Goal: Task Accomplishment & Management: Manage account settings

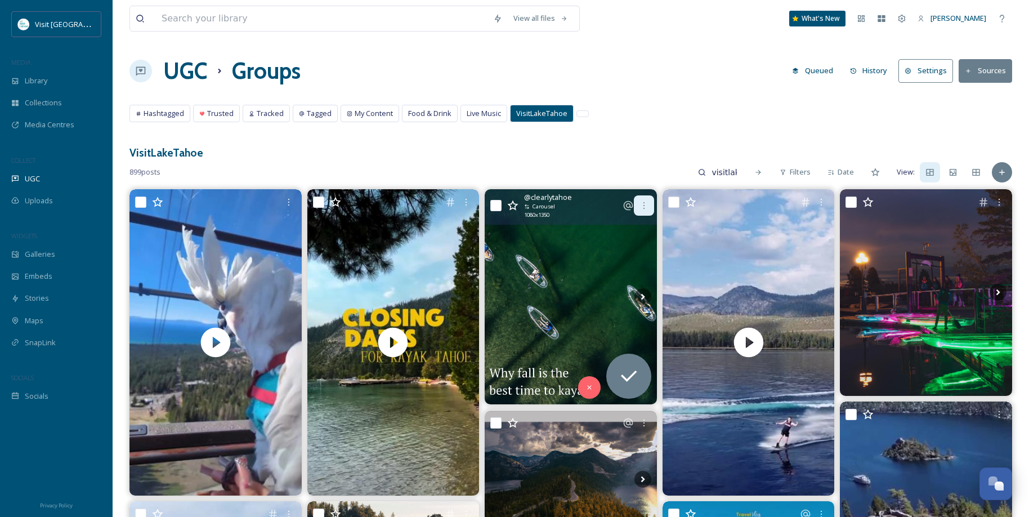
click at [644, 205] on icon at bounding box center [643, 205] width 1 height 7
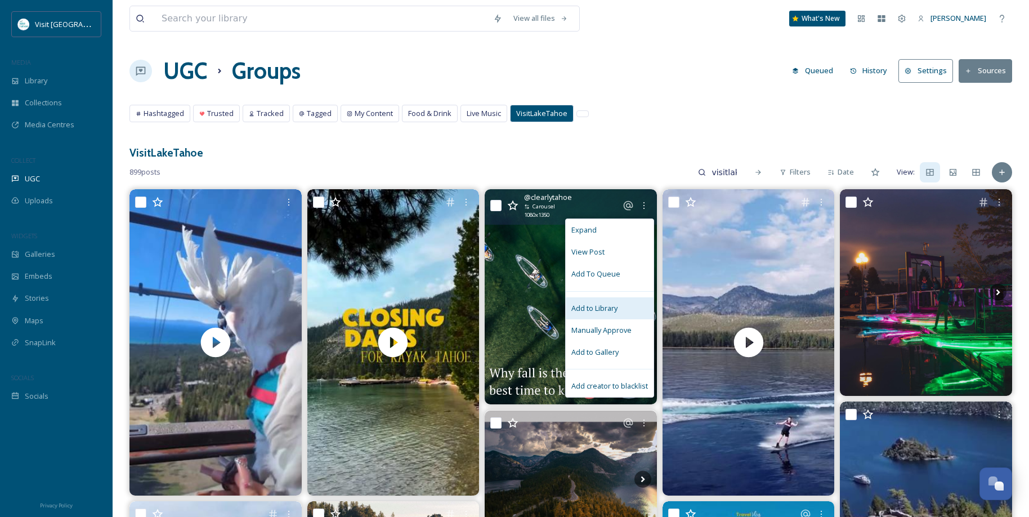
click at [612, 307] on span "Add to Library" at bounding box center [594, 308] width 46 height 11
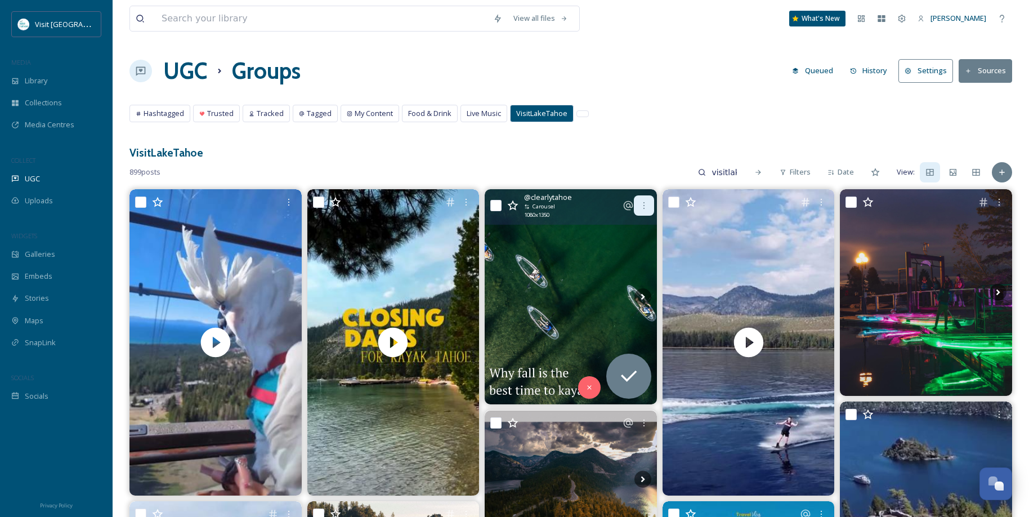
click at [640, 205] on icon at bounding box center [643, 205] width 9 height 9
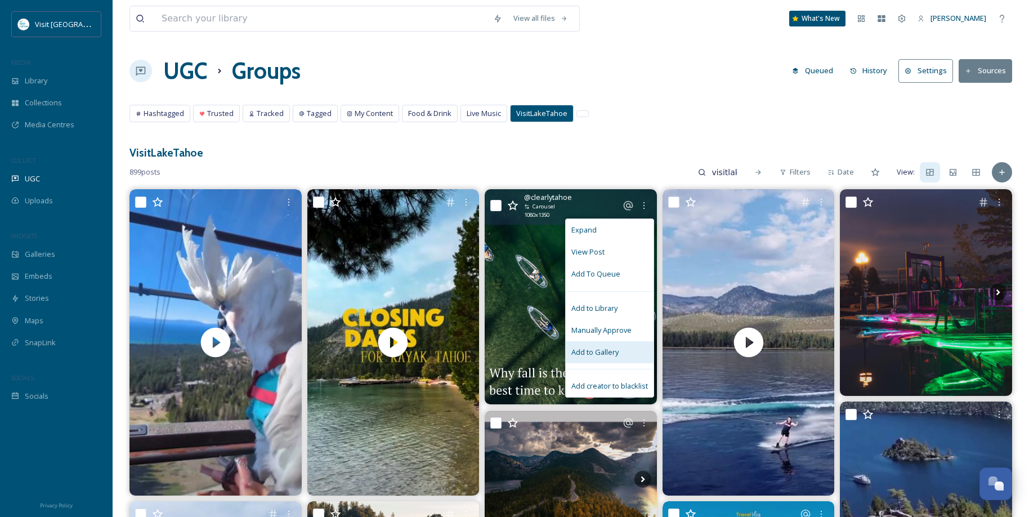
click at [602, 349] on span "Add to Gallery" at bounding box center [594, 352] width 47 height 11
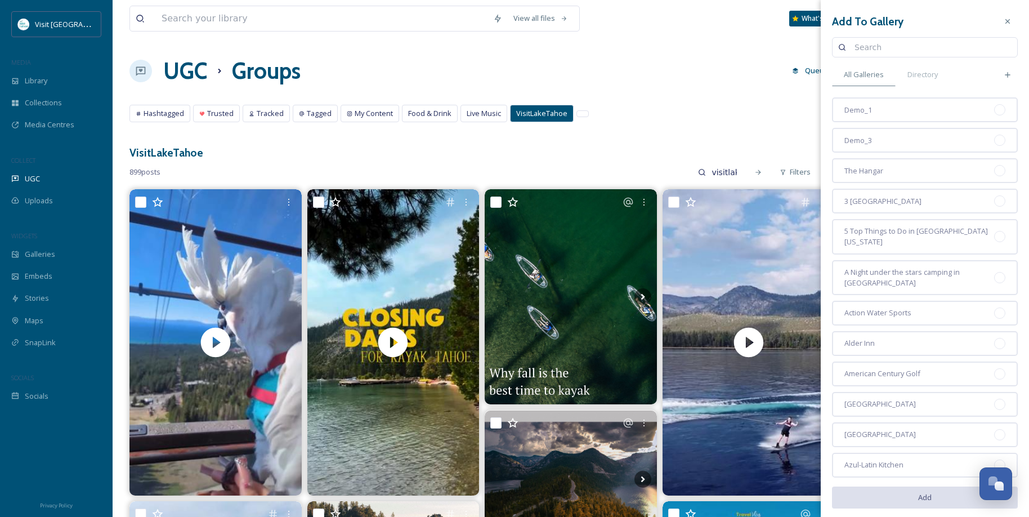
click at [883, 46] on input at bounding box center [930, 47] width 163 height 23
type input "generic"
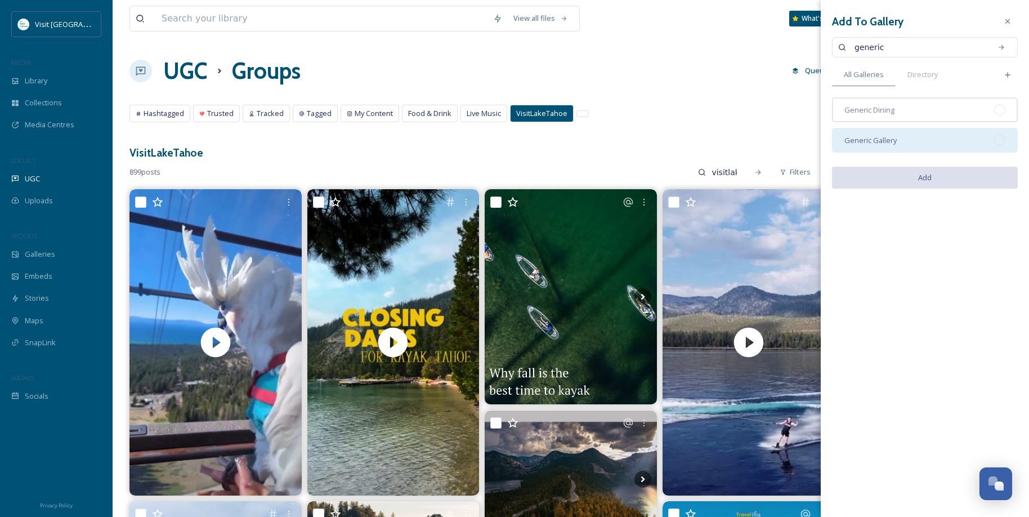
click at [1001, 145] on div at bounding box center [999, 140] width 11 height 11
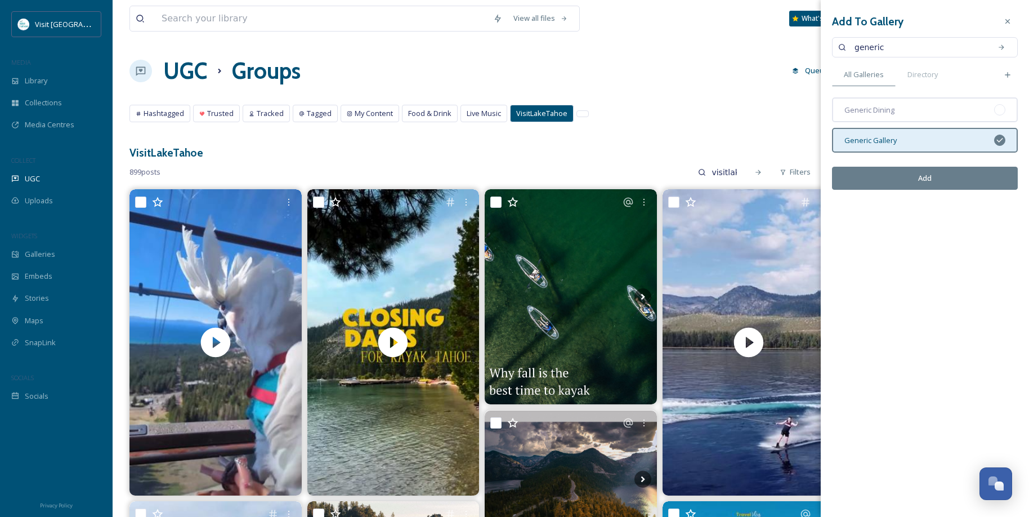
click at [900, 181] on button "Add" at bounding box center [925, 178] width 186 height 23
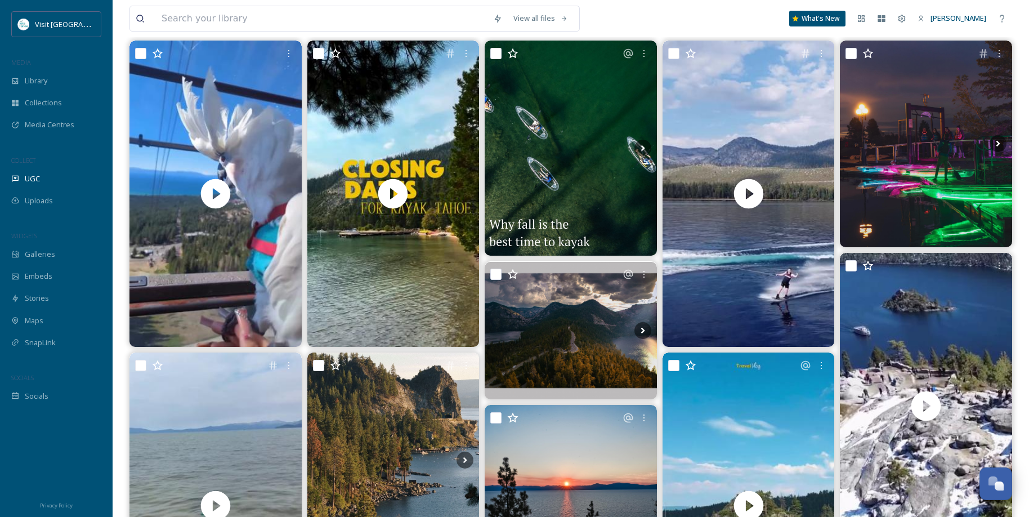
scroll to position [169, 0]
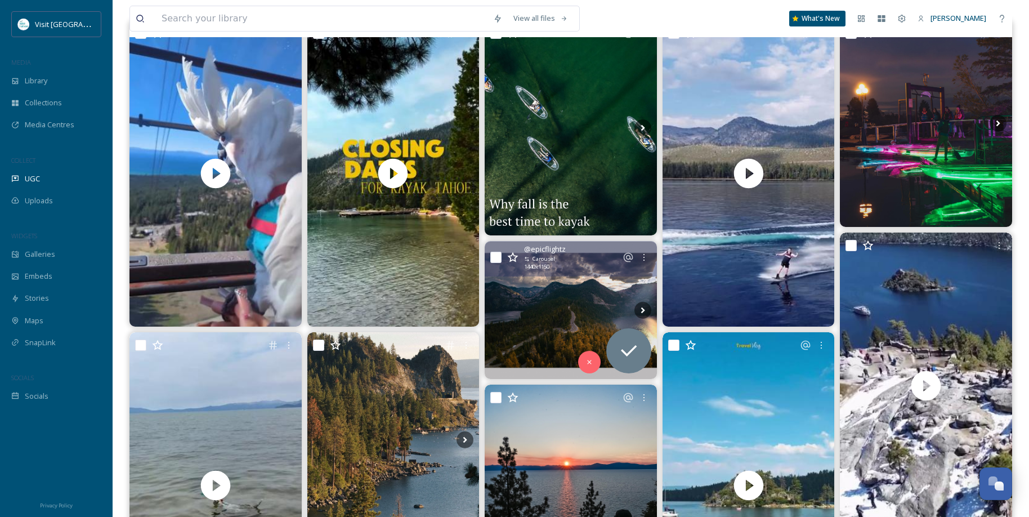
click at [545, 305] on img at bounding box center [571, 310] width 172 height 137
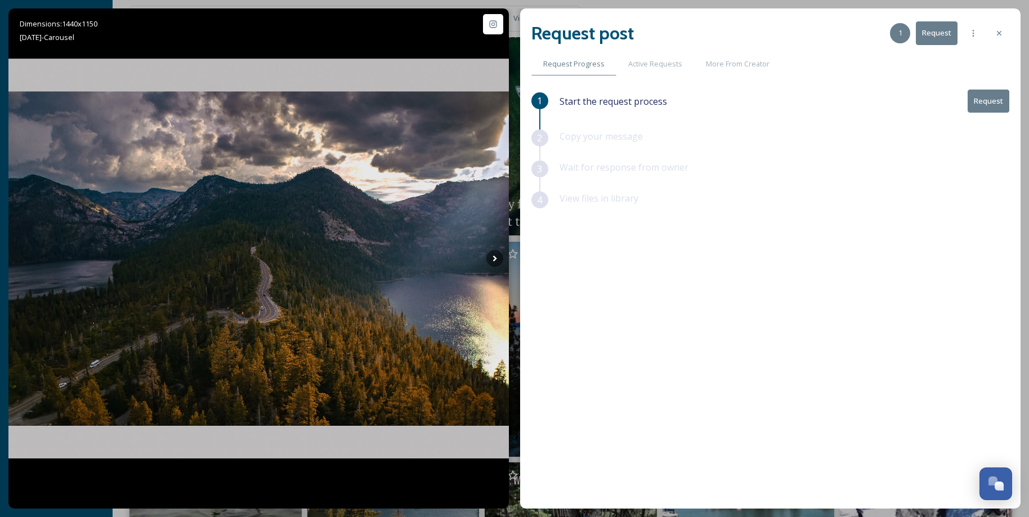
click at [987, 96] on button "Request" at bounding box center [989, 101] width 42 height 23
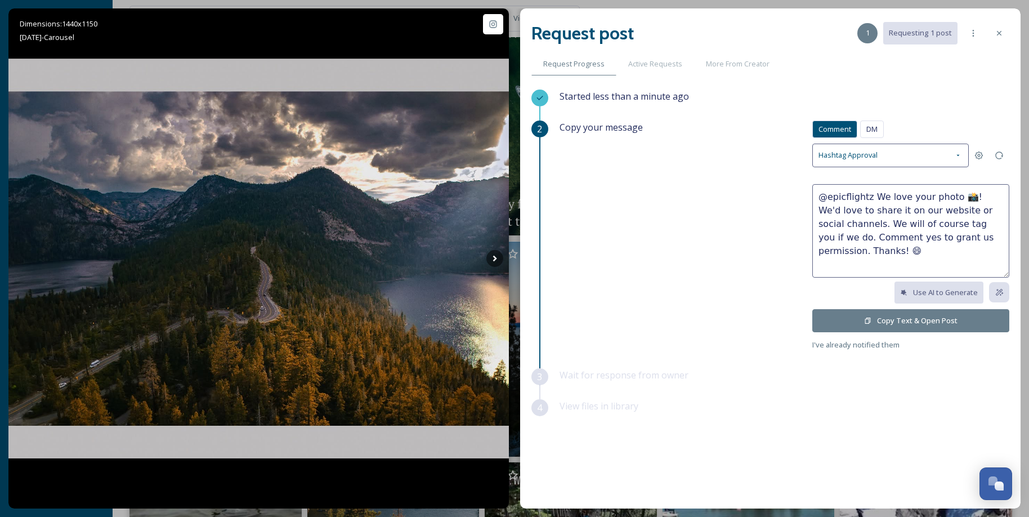
click at [925, 316] on button "Copy Text & Open Post" at bounding box center [910, 320] width 197 height 23
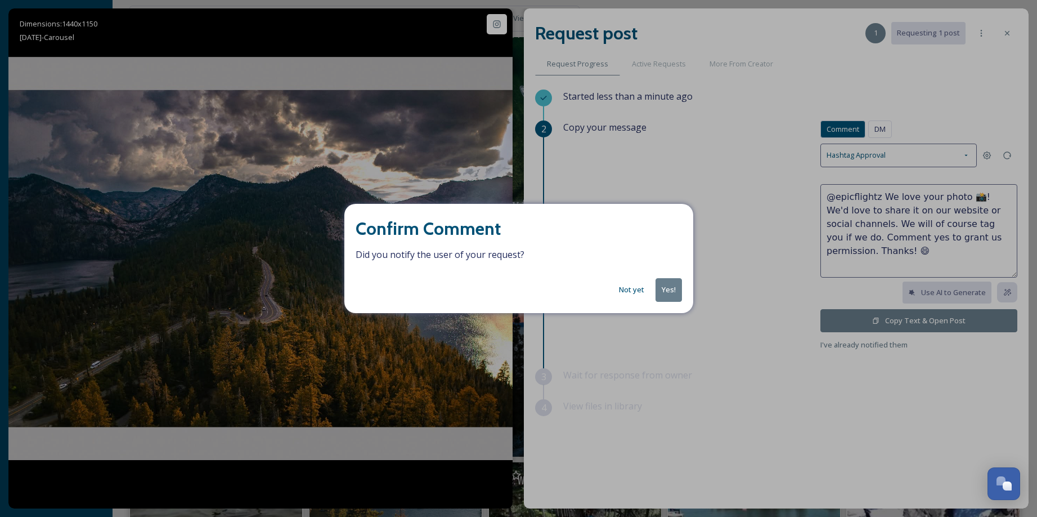
click at [672, 290] on button "Yes!" at bounding box center [669, 289] width 26 height 23
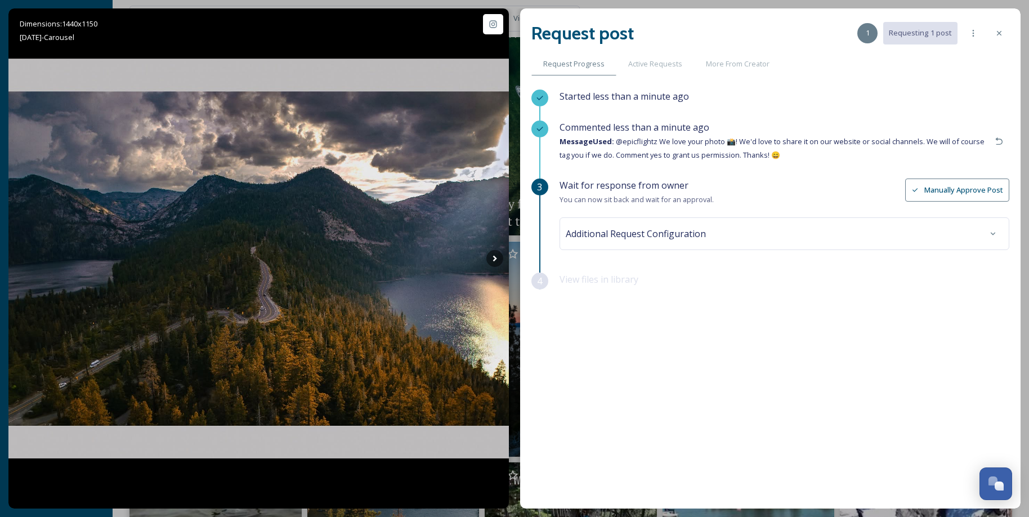
click at [723, 229] on div "Additional Request Configuration" at bounding box center [784, 233] width 437 height 20
click at [1003, 34] on icon at bounding box center [999, 33] width 9 height 9
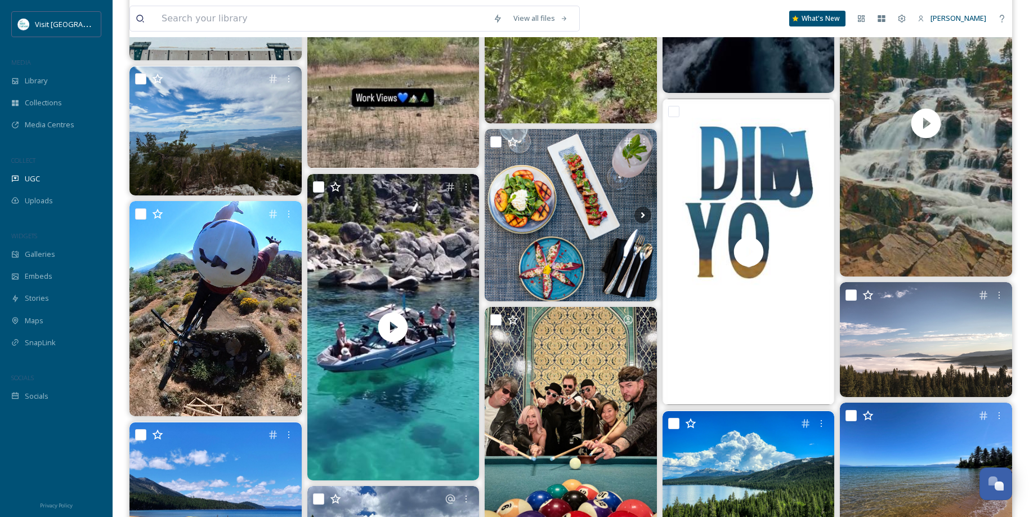
scroll to position [2590, 0]
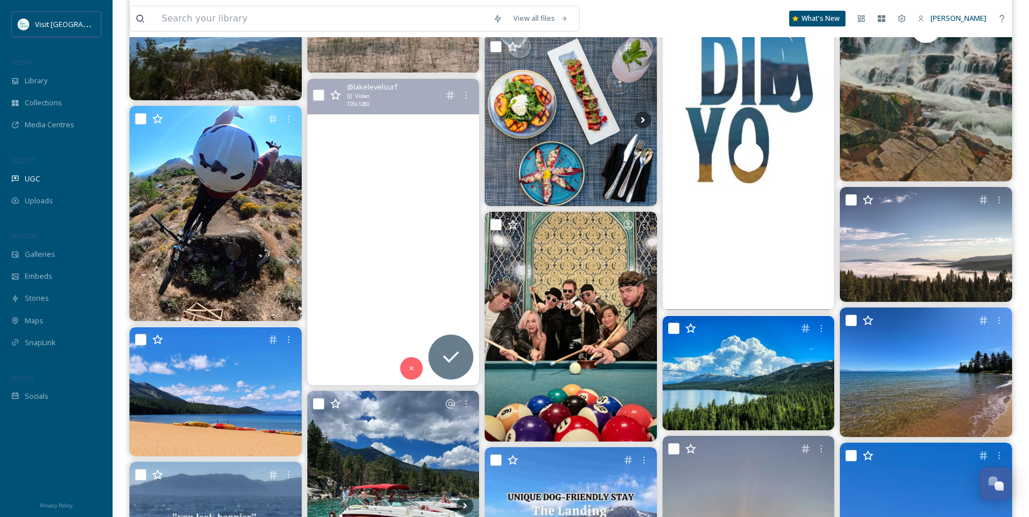
click at [391, 243] on video "Insert your crew here\a.\a.\a.\a.\a.\a.\a.\a.\a.\a.\a.\a.\a.\a.\a.\a#paradise #…" at bounding box center [393, 232] width 172 height 306
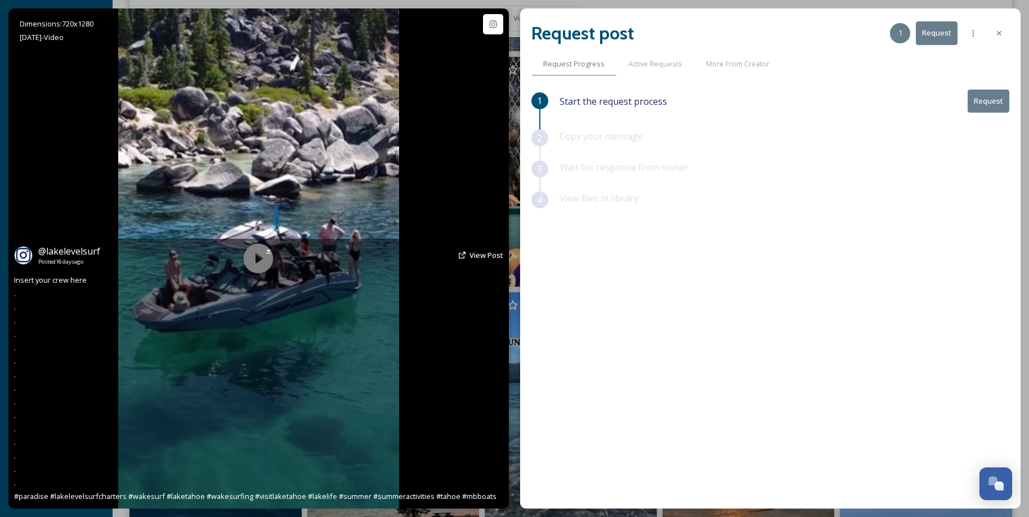
scroll to position [2533, 0]
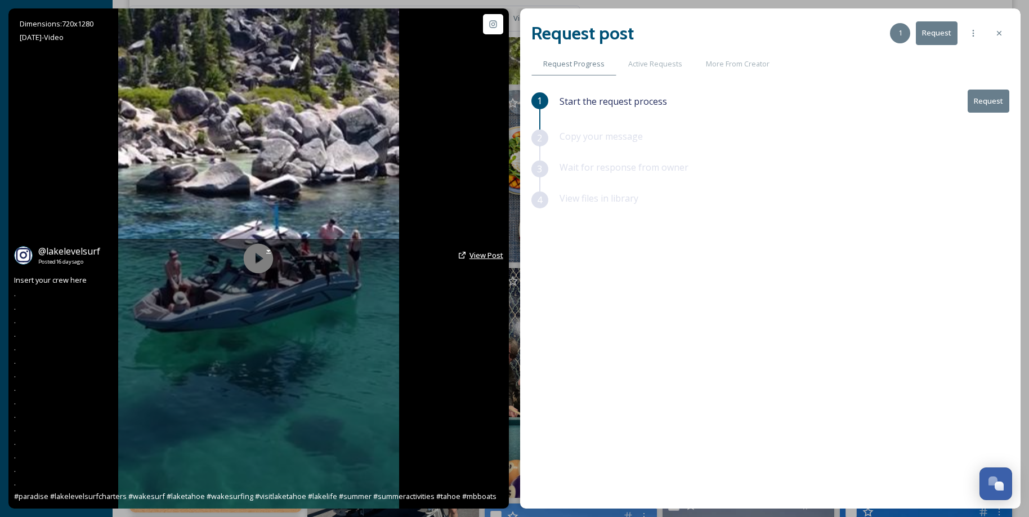
click at [475, 253] on span "View Post" at bounding box center [486, 255] width 34 height 10
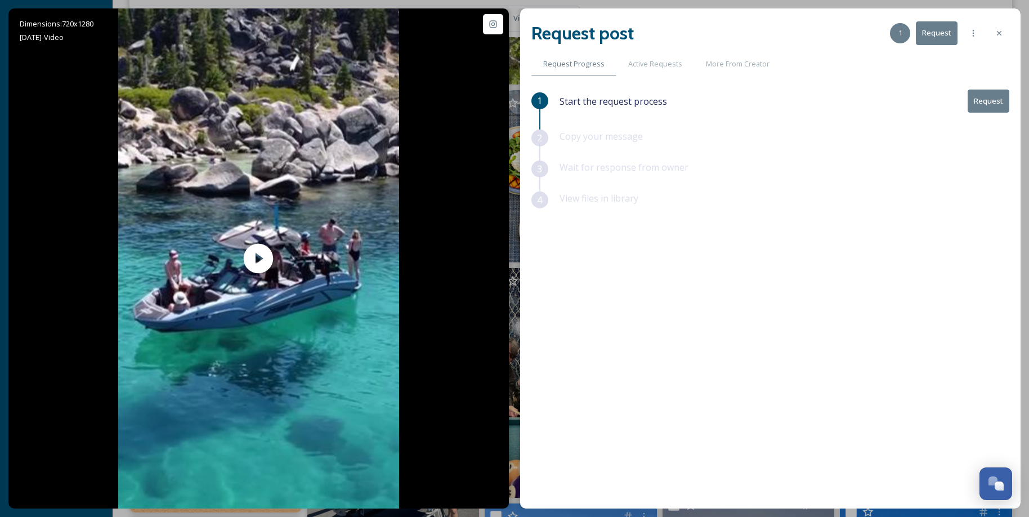
drag, startPoint x: 1001, startPoint y: 33, endPoint x: 995, endPoint y: 36, distance: 6.3
click at [1000, 33] on icon at bounding box center [999, 33] width 9 height 9
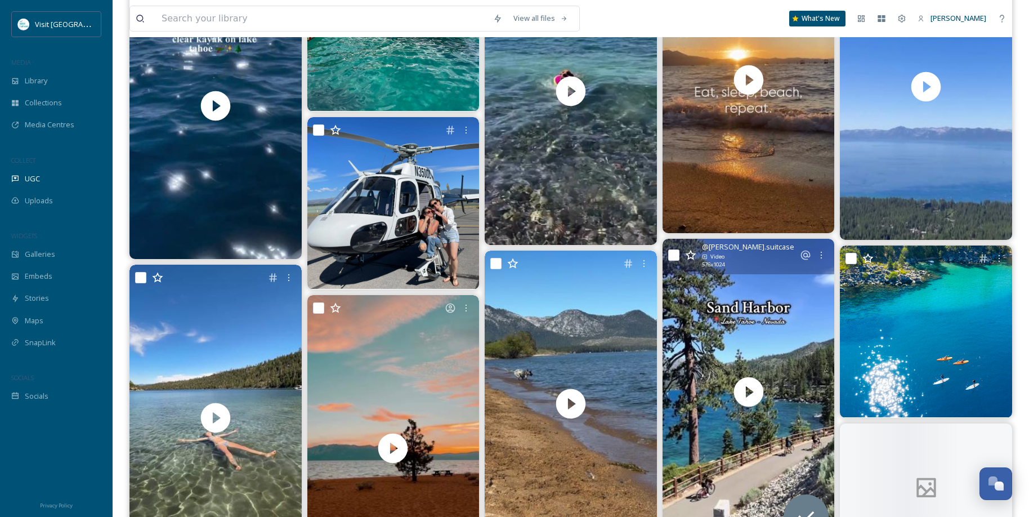
scroll to position [3152, 0]
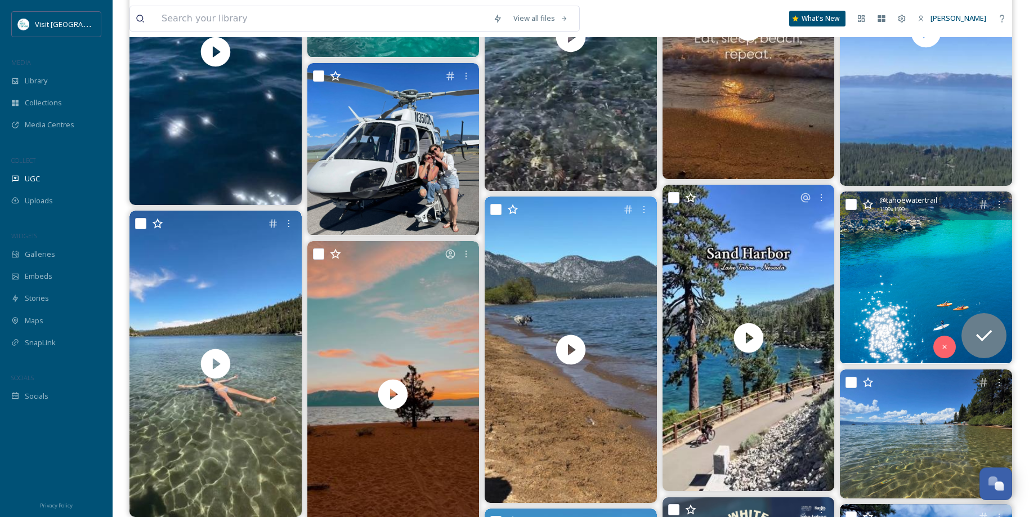
click at [927, 274] on img at bounding box center [926, 277] width 172 height 172
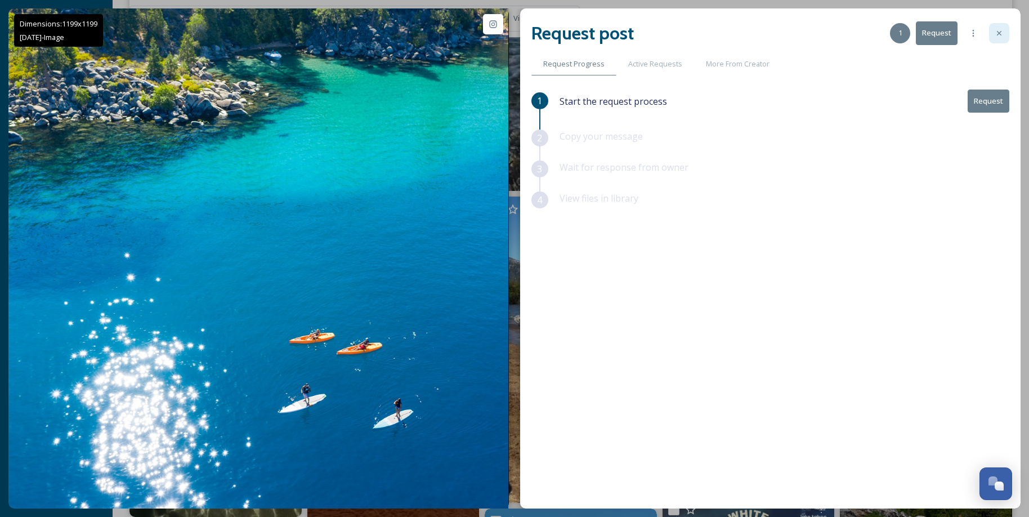
click at [997, 32] on icon at bounding box center [999, 33] width 9 height 9
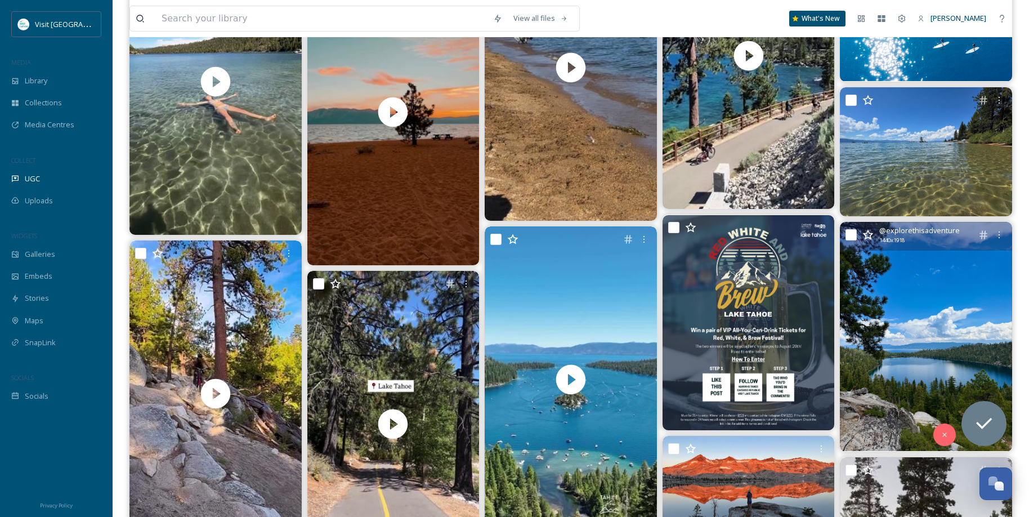
scroll to position [3490, 0]
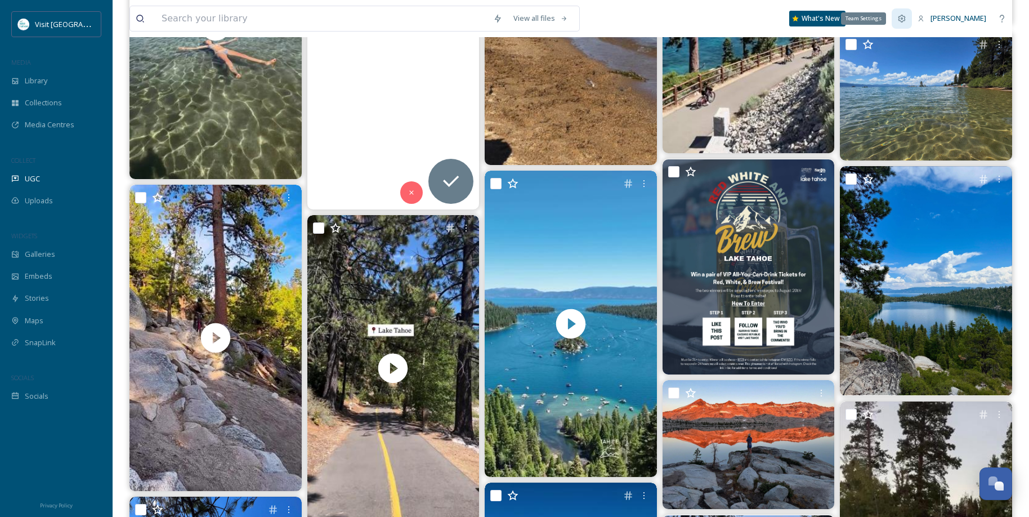
click at [904, 16] on icon at bounding box center [901, 18] width 7 height 7
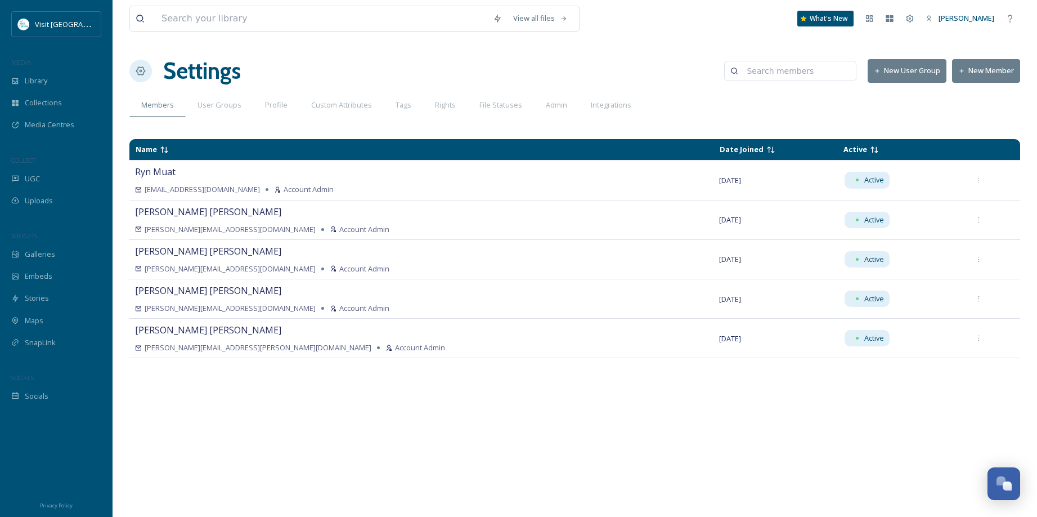
click at [906, 73] on button "New User Group" at bounding box center [907, 70] width 79 height 23
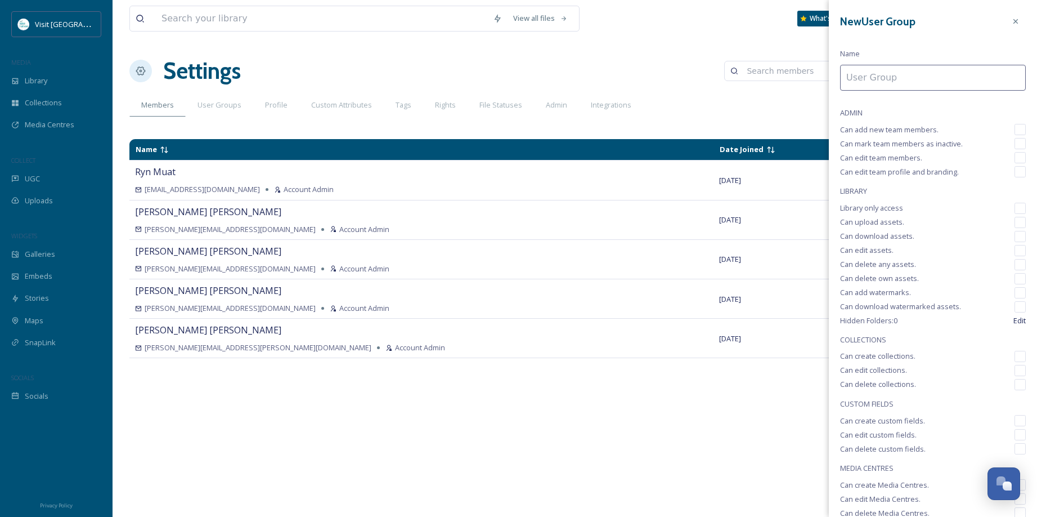
click at [906, 74] on input at bounding box center [933, 78] width 186 height 26
type input "Madden Media"
click at [1015, 131] on input "checkbox" at bounding box center [1020, 129] width 11 height 11
checkbox input "true"
click at [1015, 145] on input "checkbox" at bounding box center [1020, 143] width 11 height 11
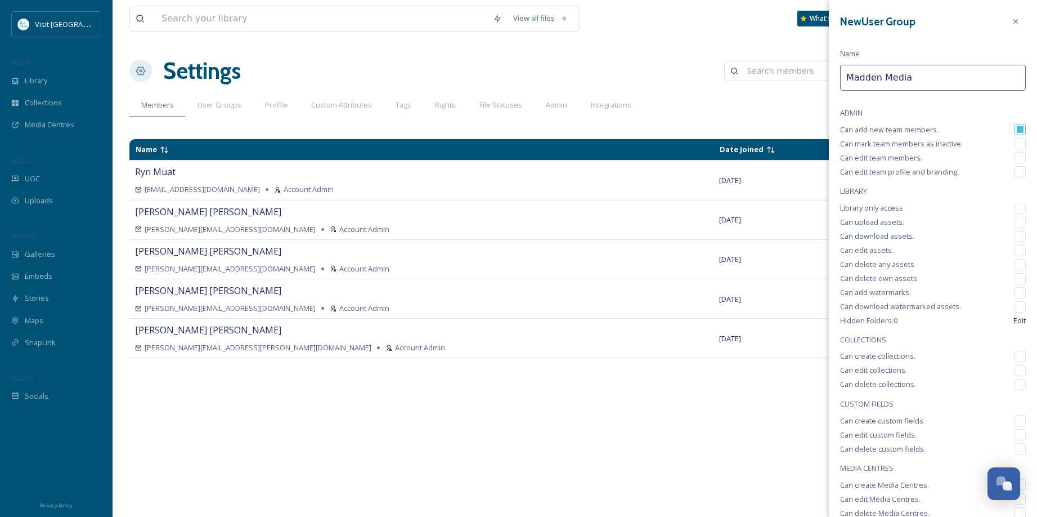
checkbox input "true"
drag, startPoint x: 1013, startPoint y: 155, endPoint x: 1013, endPoint y: 171, distance: 15.8
click at [1015, 159] on input "checkbox" at bounding box center [1020, 157] width 11 height 11
checkbox input "true"
click at [1015, 175] on input "checkbox" at bounding box center [1020, 171] width 11 height 11
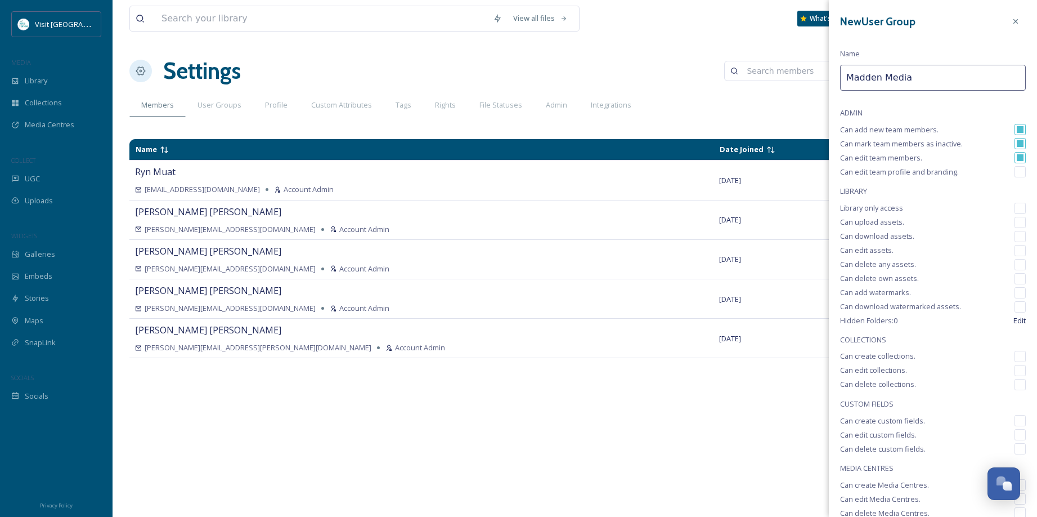
checkbox input "true"
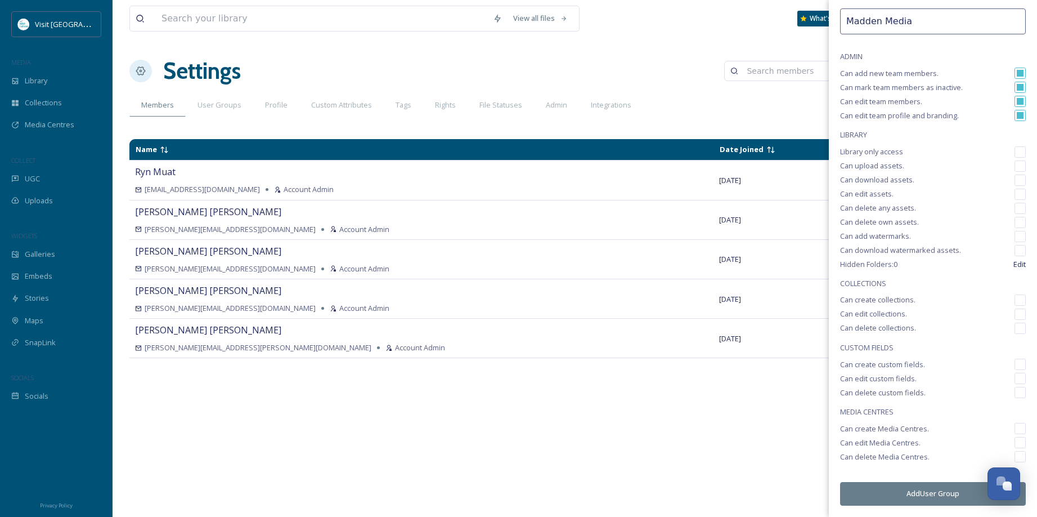
click at [1015, 458] on input "checkbox" at bounding box center [1020, 456] width 11 height 11
checkbox input "true"
click at [1015, 441] on input "checkbox" at bounding box center [1020, 442] width 11 height 11
checkbox input "true"
click at [1015, 429] on input "checkbox" at bounding box center [1020, 428] width 11 height 11
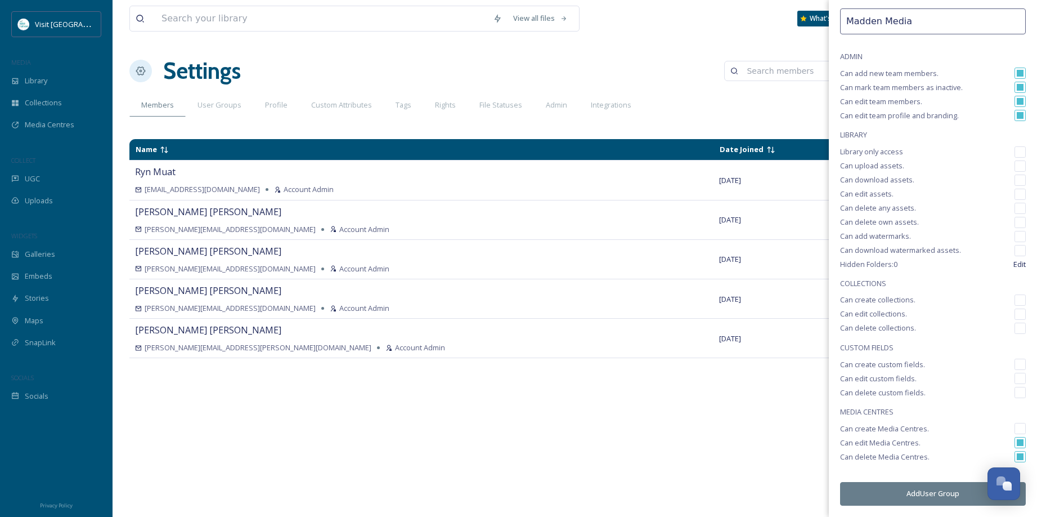
checkbox input "true"
click at [1016, 392] on input "checkbox" at bounding box center [1020, 392] width 11 height 11
checkbox input "true"
click at [1015, 377] on input "checkbox" at bounding box center [1020, 378] width 11 height 11
checkbox input "true"
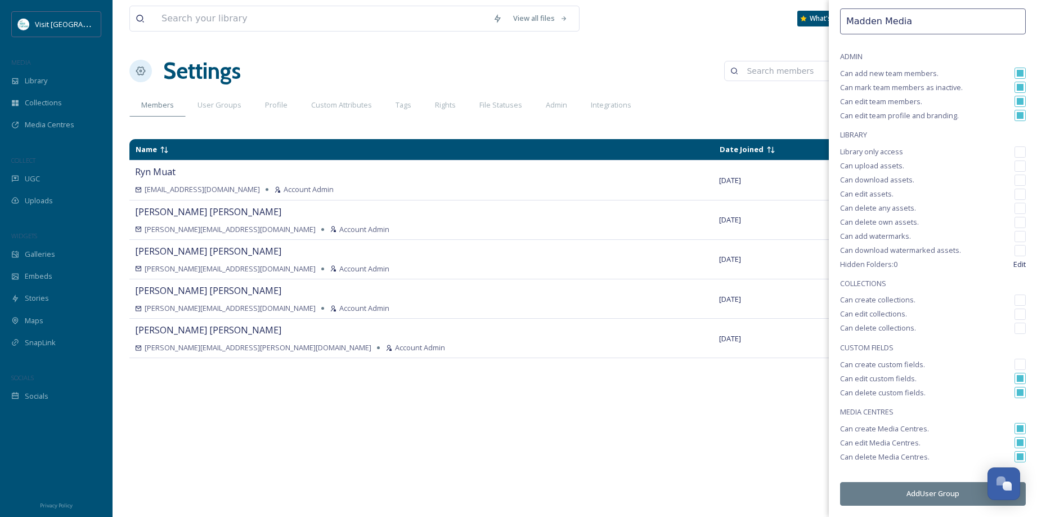
click at [1015, 363] on input "checkbox" at bounding box center [1020, 364] width 11 height 11
checkbox input "true"
click at [1015, 330] on input "checkbox" at bounding box center [1020, 328] width 11 height 11
checkbox input "true"
click at [1015, 312] on input "checkbox" at bounding box center [1020, 313] width 11 height 11
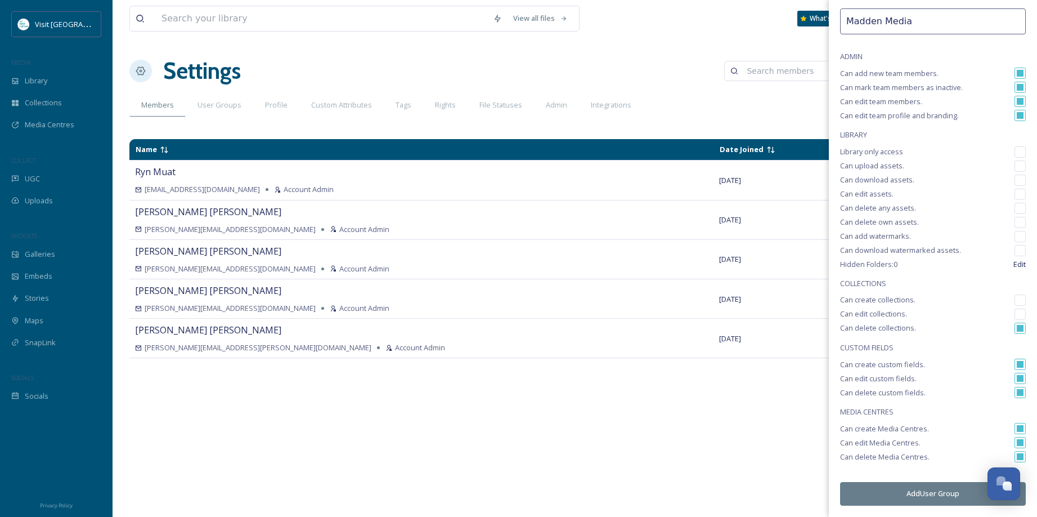
checkbox input "true"
click at [1015, 295] on input "checkbox" at bounding box center [1020, 299] width 11 height 11
checkbox input "true"
click at [1015, 248] on input "checkbox" at bounding box center [1020, 250] width 11 height 11
checkbox input "true"
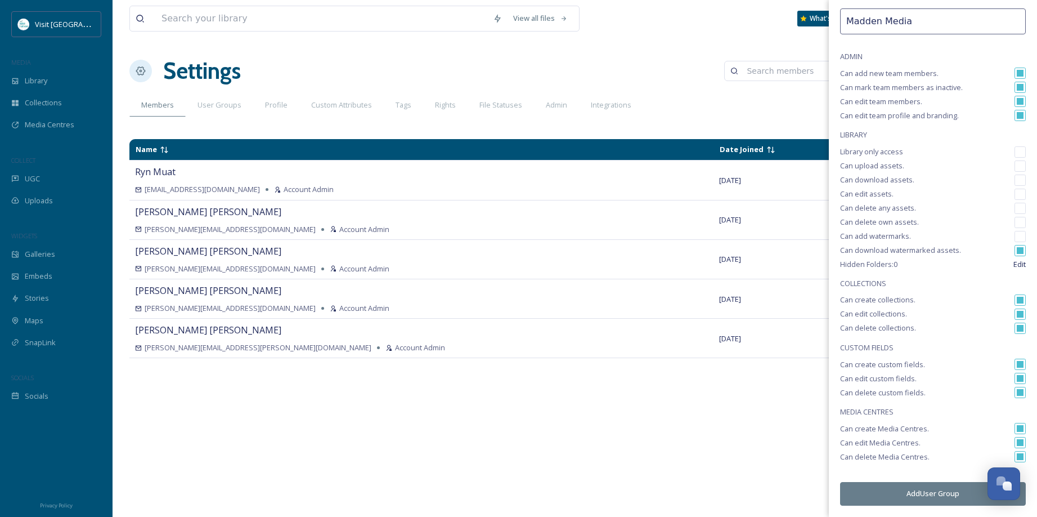
click at [1015, 236] on input "checkbox" at bounding box center [1020, 236] width 11 height 11
checkbox input "true"
click at [1015, 219] on input "checkbox" at bounding box center [1020, 222] width 11 height 11
checkbox input "true"
click at [1015, 204] on input "checkbox" at bounding box center [1020, 208] width 11 height 11
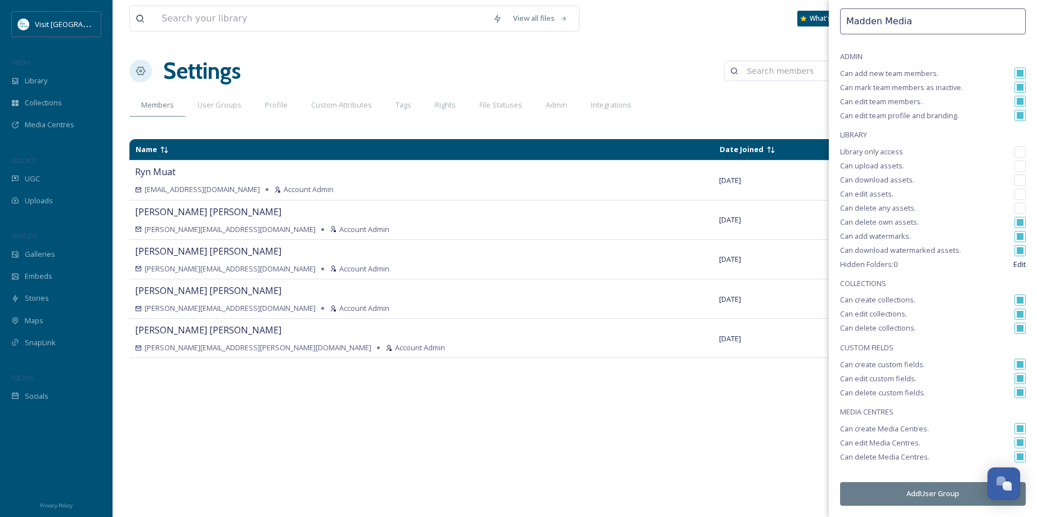
checkbox input "true"
click at [1015, 193] on input "checkbox" at bounding box center [1020, 194] width 11 height 11
checkbox input "true"
click at [1015, 176] on input "checkbox" at bounding box center [1020, 180] width 11 height 11
checkbox input "true"
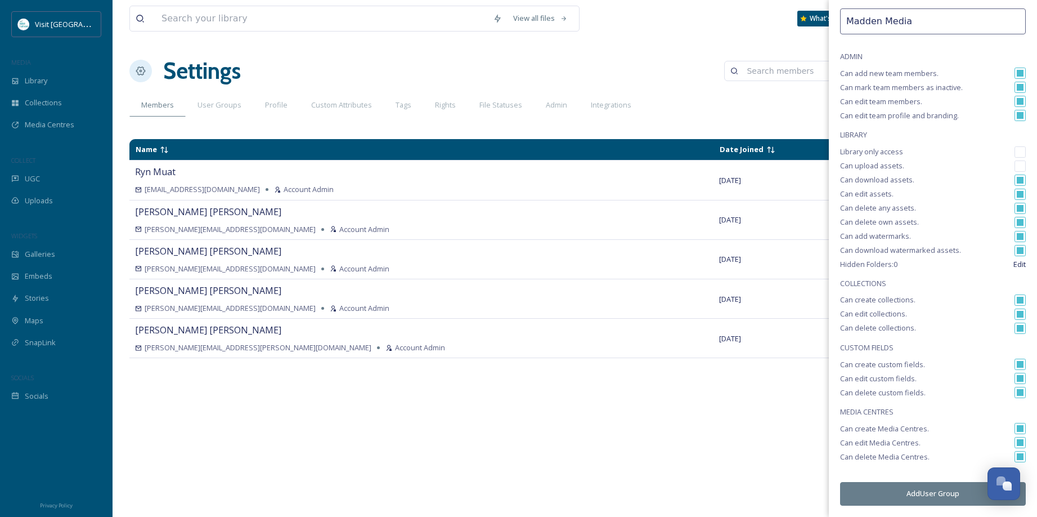
click at [1015, 164] on input "checkbox" at bounding box center [1020, 165] width 11 height 11
checkbox input "true"
click at [1015, 152] on input "checkbox" at bounding box center [1020, 151] width 11 height 11
checkbox input "true"
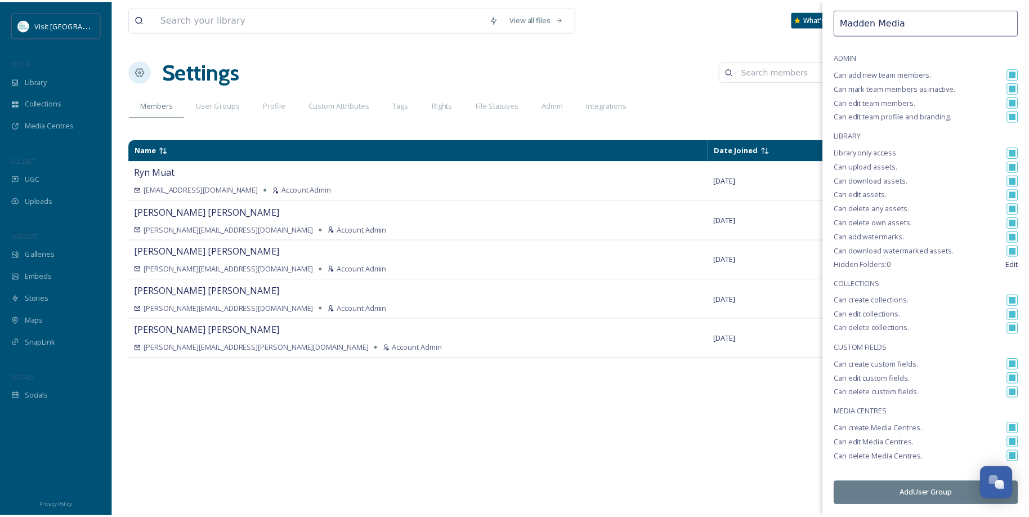
scroll to position [0, 0]
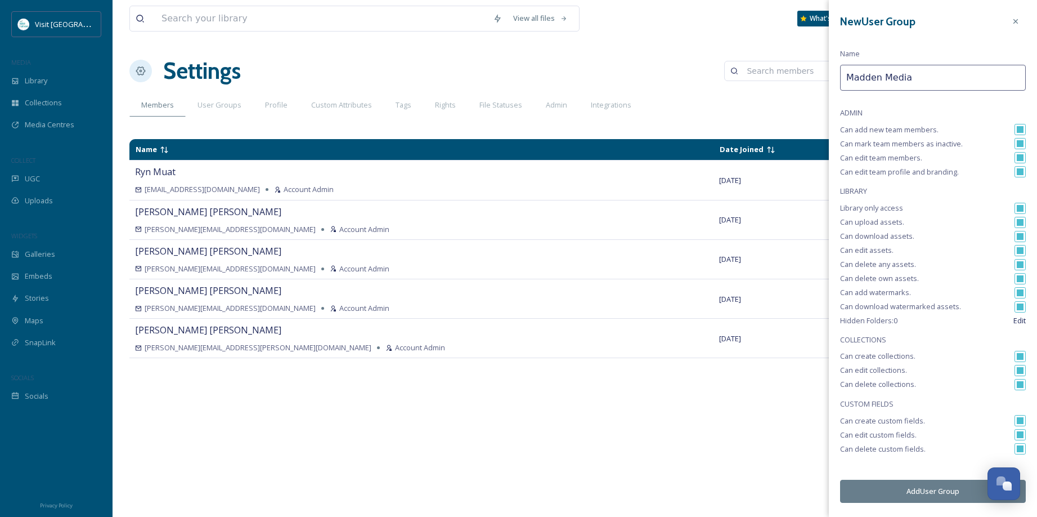
click at [927, 493] on button "Add User Group" at bounding box center [933, 491] width 186 height 23
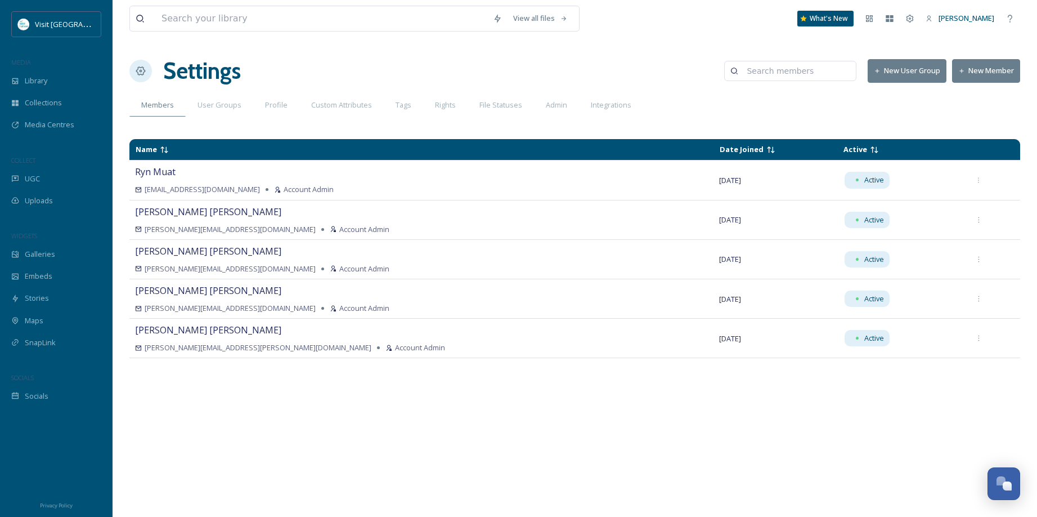
click at [911, 68] on button "New User Group" at bounding box center [907, 70] width 79 height 23
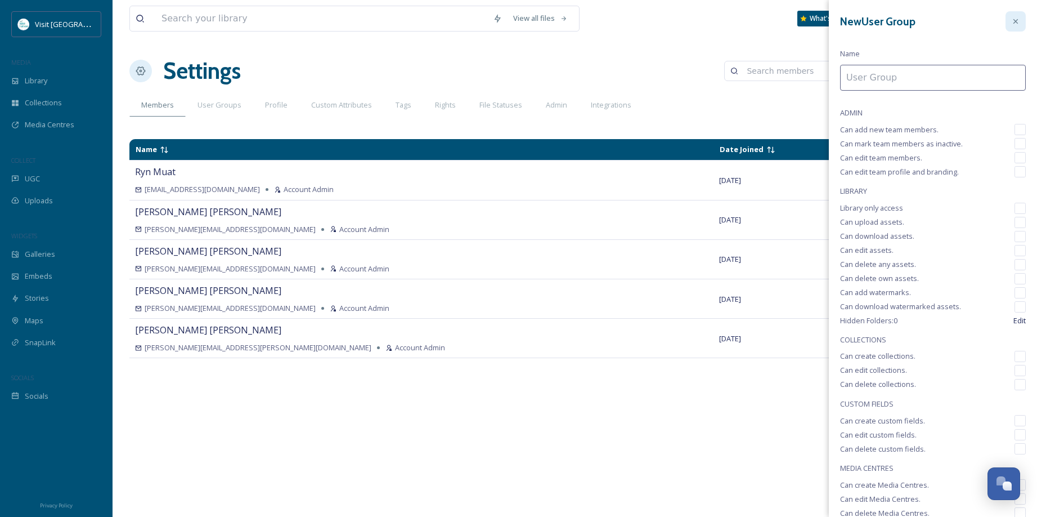
click at [1012, 21] on icon at bounding box center [1016, 21] width 9 height 9
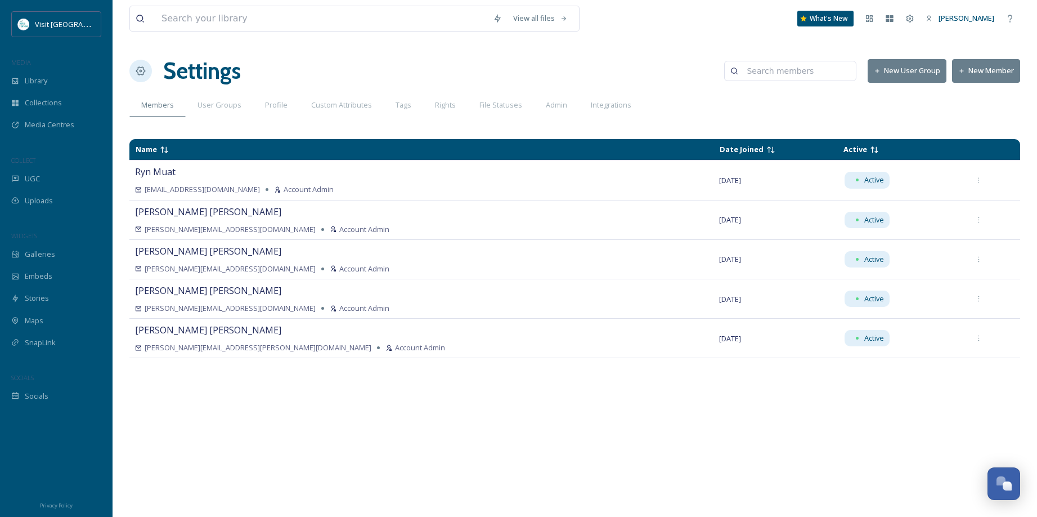
click at [994, 71] on button "New Member" at bounding box center [986, 70] width 68 height 23
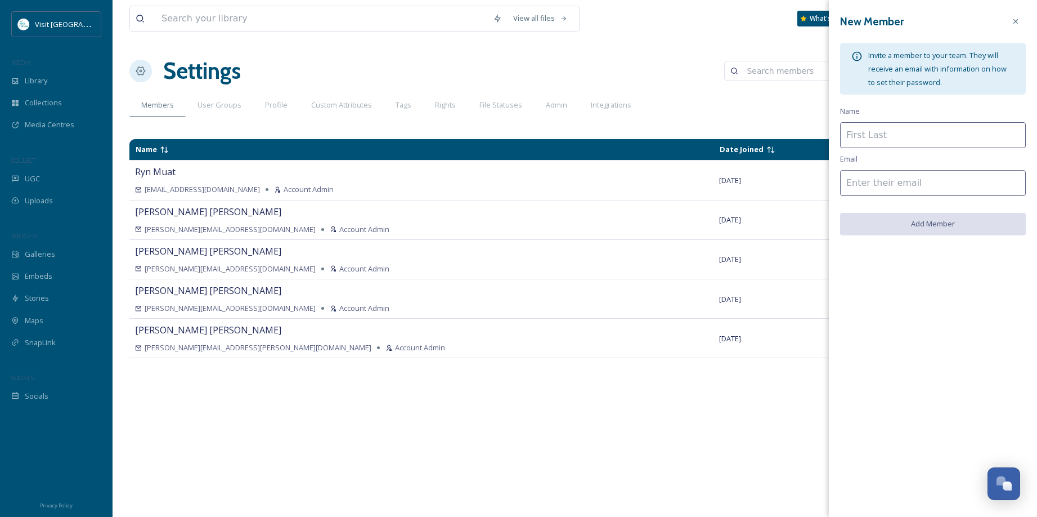
click at [935, 138] on input at bounding box center [933, 135] width 186 height 26
type input "Madden Media"
click at [923, 185] on input at bounding box center [933, 183] width 186 height 26
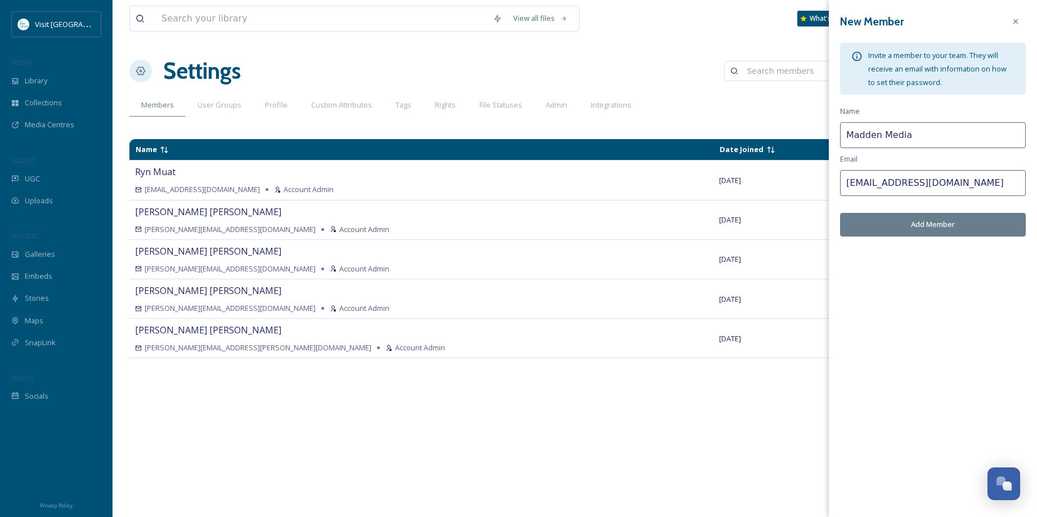
type input "[EMAIL_ADDRESS][DOMAIN_NAME]"
click at [926, 227] on button "Add Member" at bounding box center [933, 224] width 186 height 23
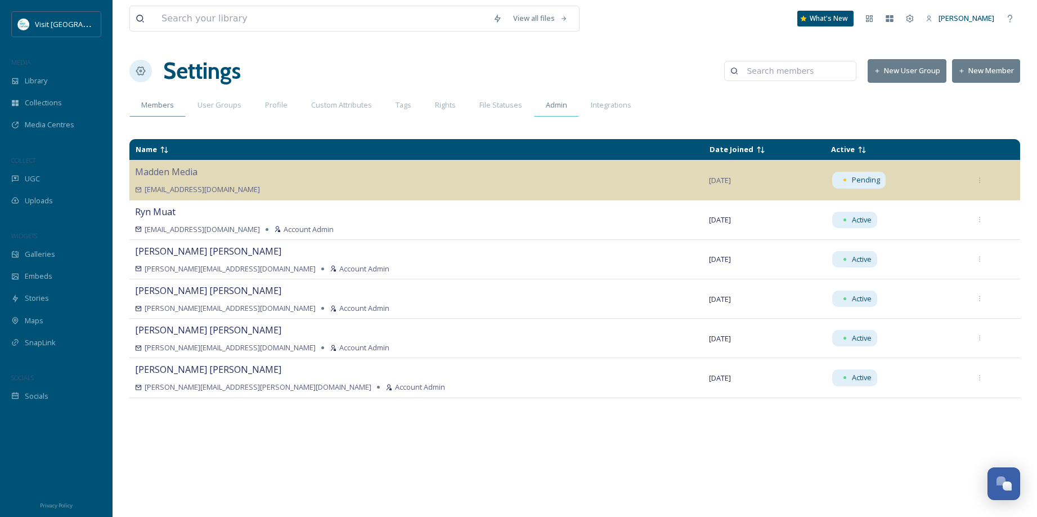
click at [553, 106] on span "Admin" at bounding box center [556, 105] width 21 height 11
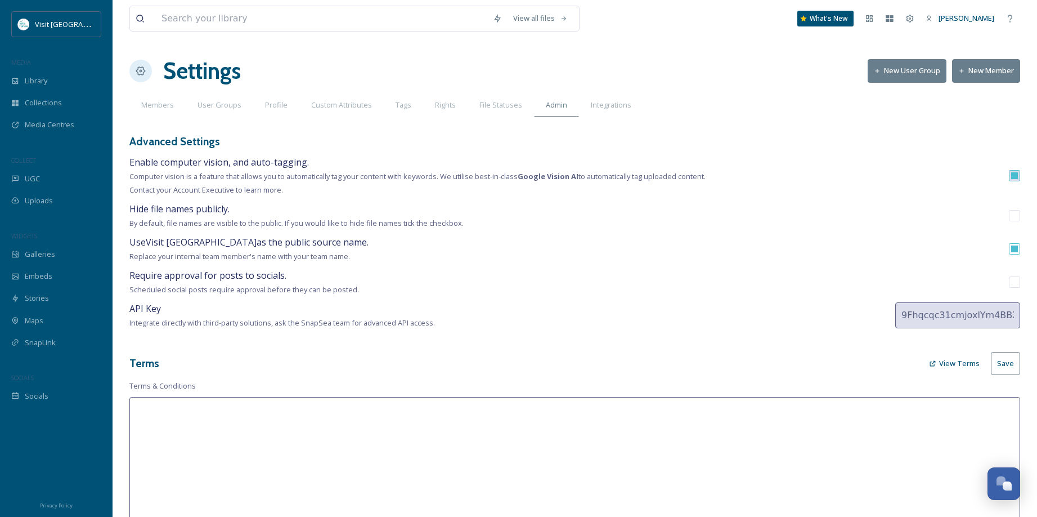
type textarea "Visit Lake Tahoe contacts social media users to request permission to feature c…"
type textarea "Lor ipsumd sitam co Adipi Elit Seddo eiu tem incidid utlaboree, doloremagna, al…"
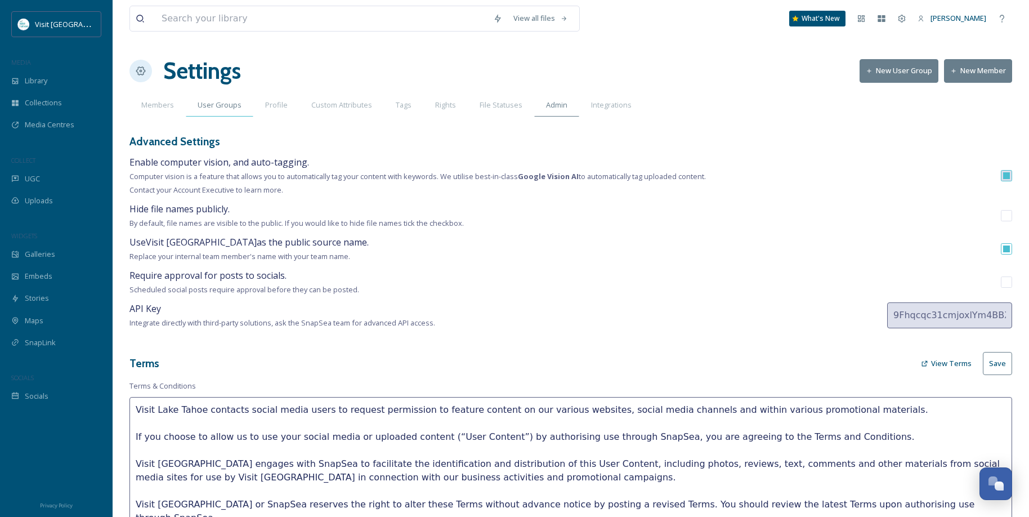
click at [210, 106] on span "User Groups" at bounding box center [220, 105] width 44 height 11
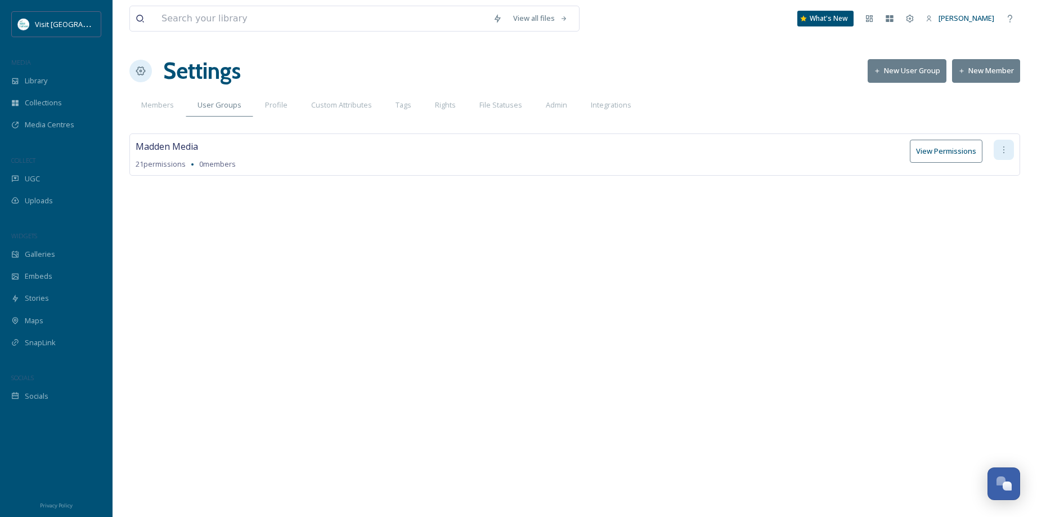
click at [1005, 151] on icon at bounding box center [1004, 149] width 9 height 9
click at [976, 225] on span "Delete User Group" at bounding box center [969, 230] width 64 height 11
click at [148, 103] on span "Members" at bounding box center [157, 105] width 33 height 11
